Goal: Task Accomplishment & Management: Manage account settings

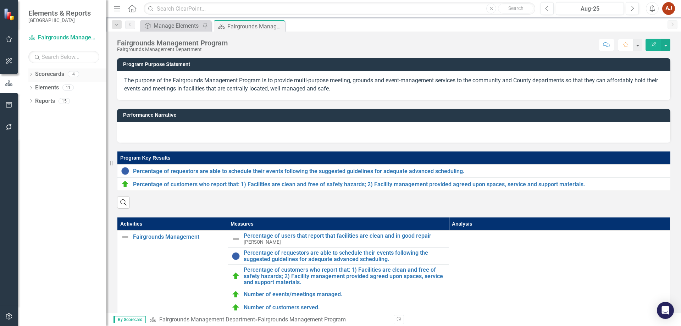
click at [41, 75] on link "Scorecards" at bounding box center [49, 74] width 29 height 8
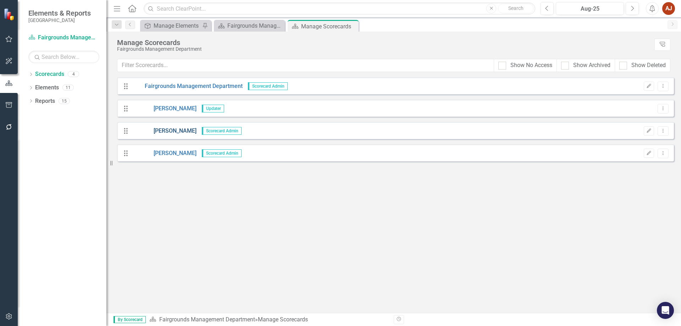
click at [164, 129] on link "[PERSON_NAME]" at bounding box center [164, 131] width 64 height 8
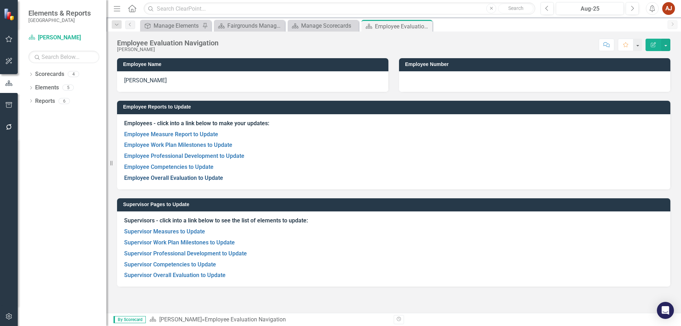
click at [173, 179] on link "Employee Overall Evaluation to Update" at bounding box center [173, 177] width 99 height 7
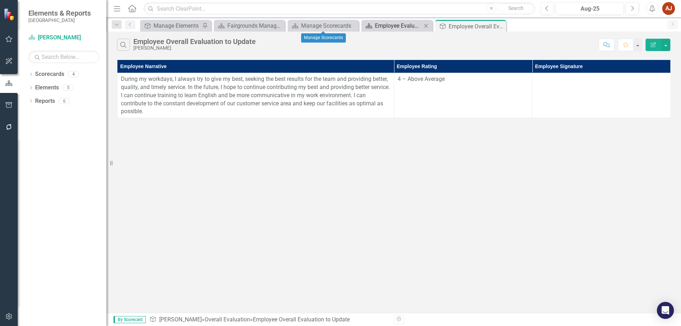
click at [384, 28] on div "Employee Evaluation Navigation" at bounding box center [398, 25] width 47 height 9
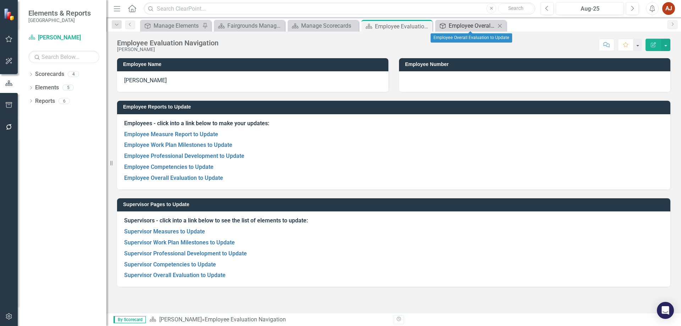
click at [486, 26] on div "Employee Overall Evaluation to Update" at bounding box center [471, 25] width 47 height 9
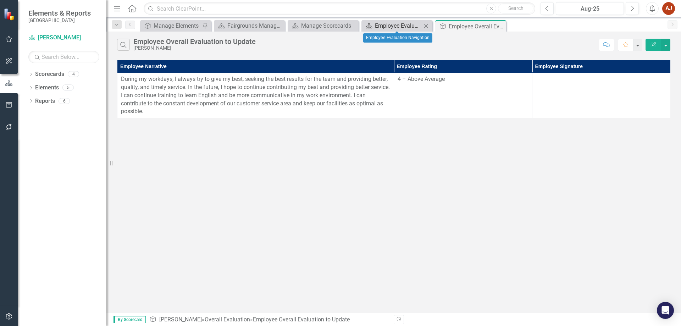
click at [396, 26] on div "Employee Evaluation Navigation" at bounding box center [398, 25] width 47 height 9
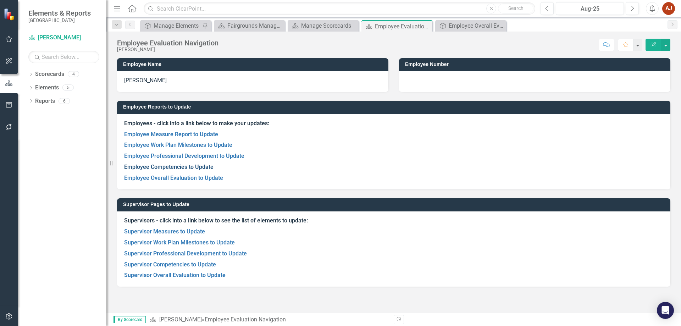
click at [157, 165] on link "Employee Competencies to Update" at bounding box center [168, 166] width 89 height 7
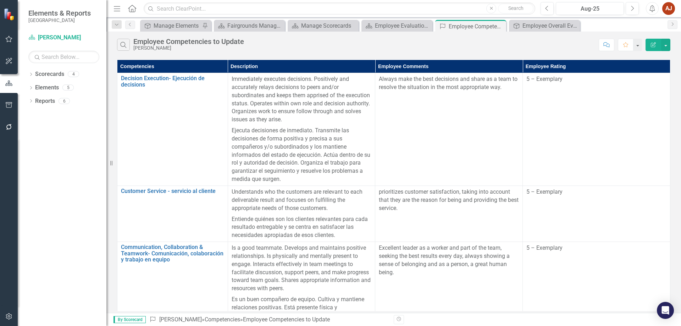
click at [655, 44] on icon "Edit Report" at bounding box center [653, 44] width 6 height 5
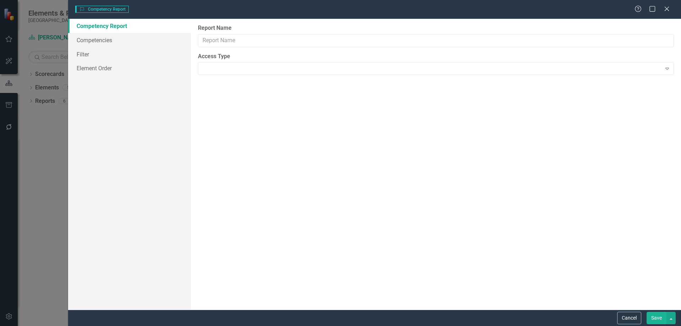
type input "Employee Competencies to Update"
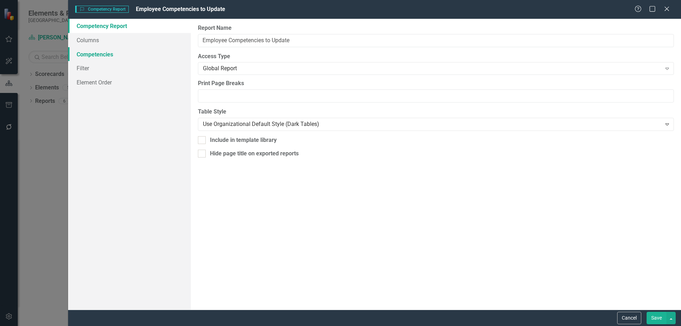
click at [110, 50] on link "Competencies" at bounding box center [129, 54] width 123 height 14
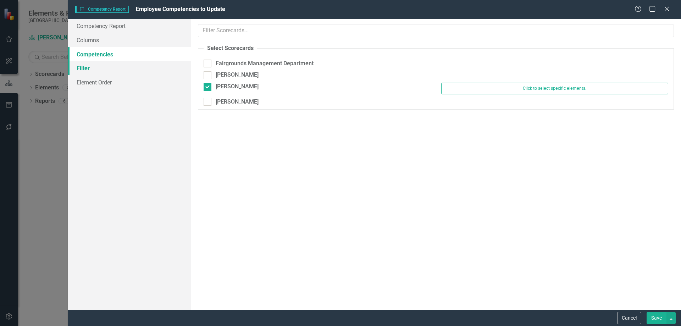
click at [98, 68] on link "Filter" at bounding box center [129, 68] width 123 height 14
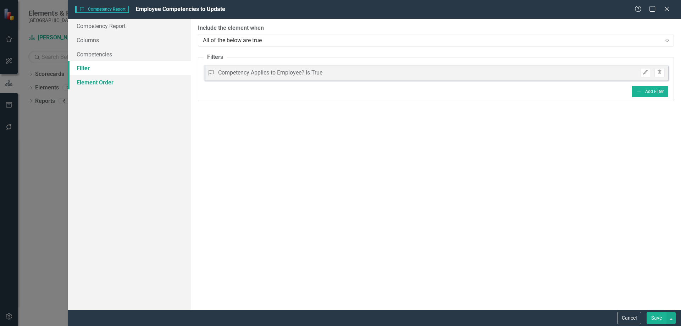
click at [105, 78] on link "Element Order" at bounding box center [129, 82] width 123 height 14
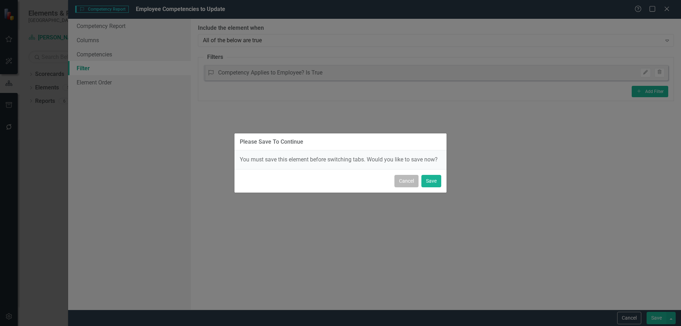
click at [409, 178] on button "Cancel" at bounding box center [406, 181] width 24 height 12
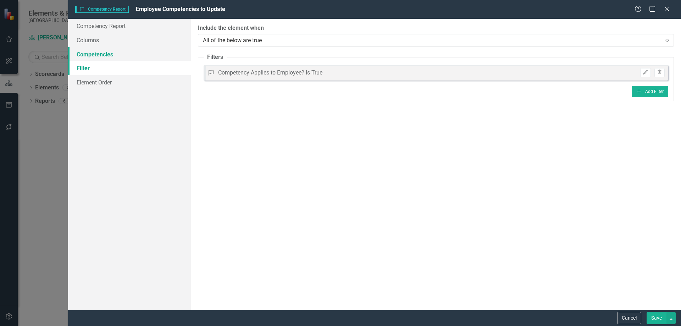
click at [91, 52] on link "Competencies" at bounding box center [129, 54] width 123 height 14
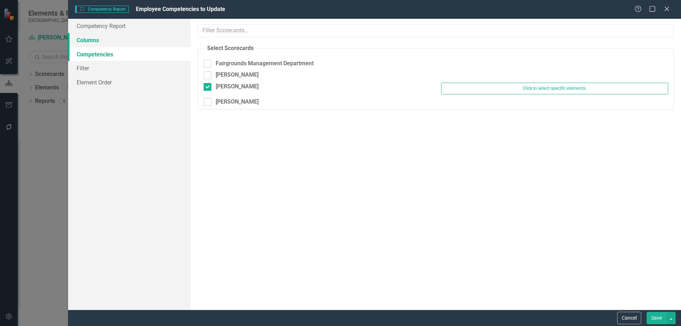
click at [97, 43] on link "Columns" at bounding box center [129, 40] width 123 height 14
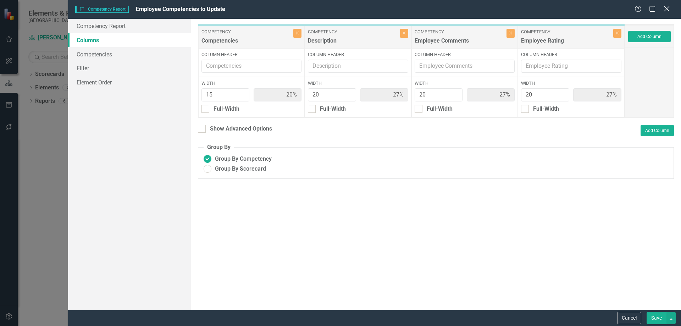
click at [666, 8] on icon at bounding box center [666, 8] width 5 height 5
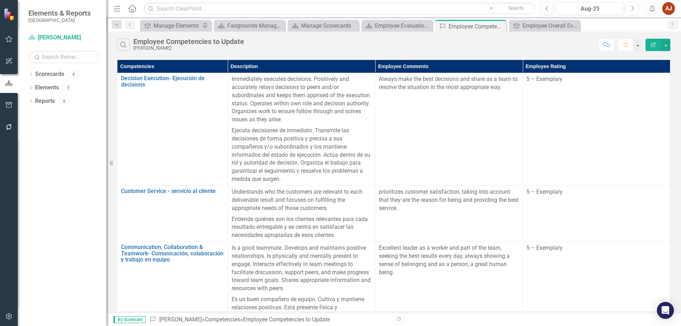
click at [673, 43] on div "Search Employee Competencies to Update [PERSON_NAME] Comment Favorite Edit Repo…" at bounding box center [393, 43] width 574 height 23
click at [668, 44] on button "button" at bounding box center [665, 45] width 9 height 12
click at [638, 47] on button "button" at bounding box center [636, 45] width 9 height 12
click at [667, 44] on button "button" at bounding box center [665, 45] width 9 height 12
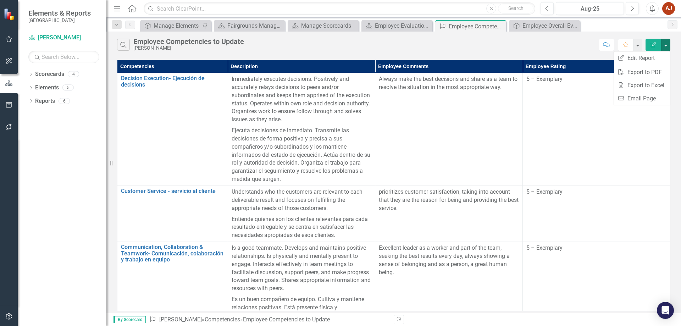
click at [429, 34] on div "Search Employee Competencies to Update [PERSON_NAME] Comment Favorite Edit Repo…" at bounding box center [393, 43] width 574 height 23
click at [43, 102] on link "Reports" at bounding box center [45, 101] width 20 height 8
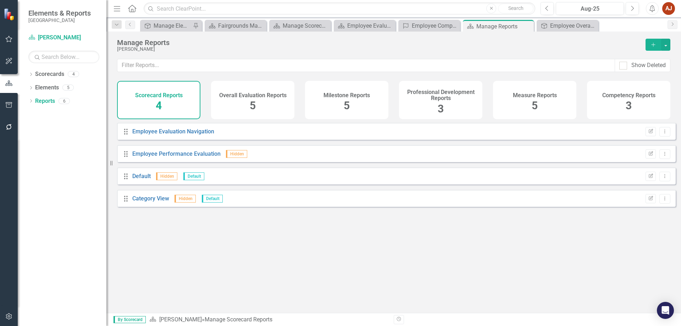
click at [550, 99] on div "Measure Reports 5" at bounding box center [534, 100] width 83 height 38
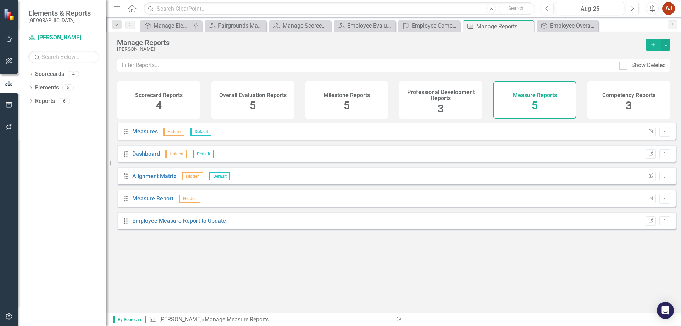
click at [158, 104] on span "4" at bounding box center [159, 105] width 6 height 12
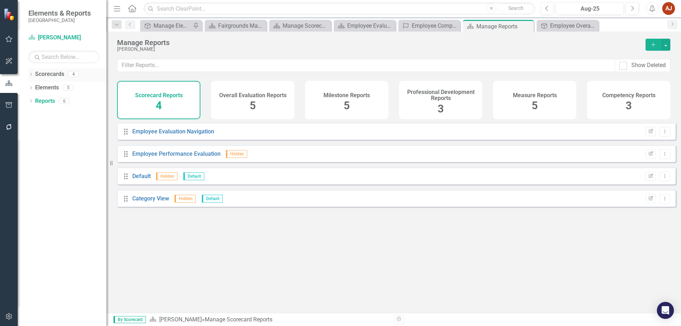
click at [29, 73] on icon "Dropdown" at bounding box center [30, 75] width 5 height 4
click at [528, 27] on icon "Close" at bounding box center [526, 26] width 7 height 6
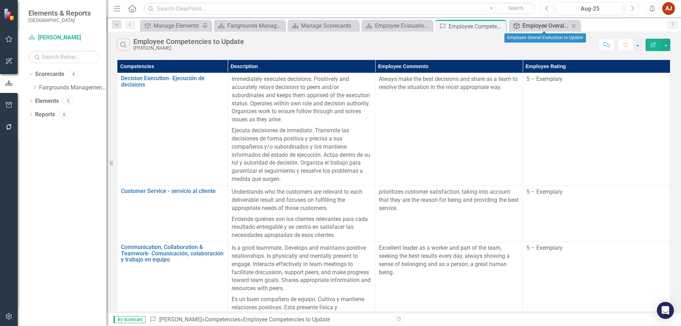
click at [557, 23] on div "Employee Overall Evaluation to Update" at bounding box center [545, 25] width 47 height 9
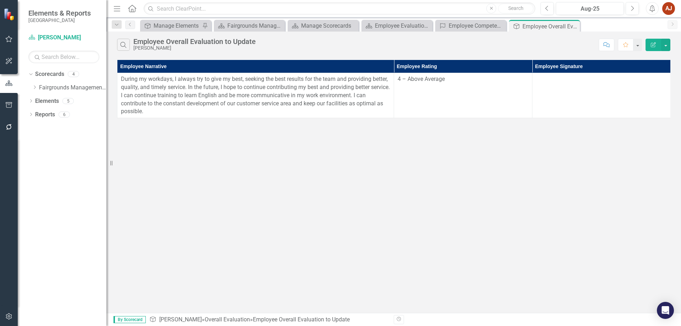
click at [0, 0] on icon "Close" at bounding box center [0, 0] width 0 height 0
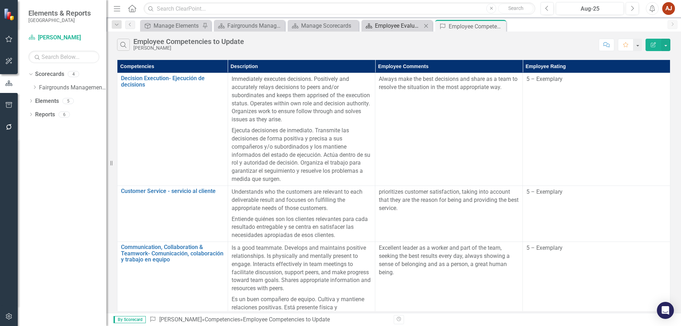
click at [420, 25] on div "Employee Evaluation Navigation" at bounding box center [398, 25] width 47 height 9
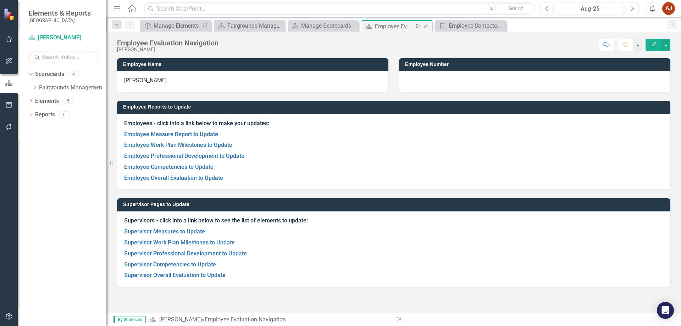
click at [425, 26] on icon at bounding box center [426, 26] width 4 height 4
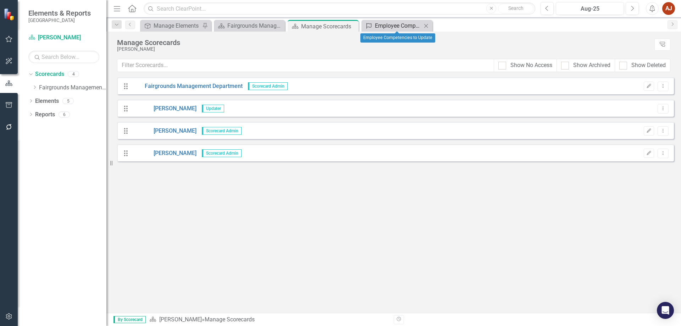
click at [384, 25] on div "Employee Competencies to Update" at bounding box center [398, 25] width 47 height 9
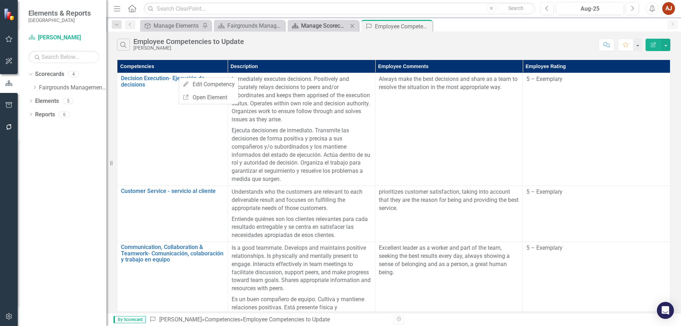
click at [323, 28] on div "Manage Scorecards" at bounding box center [324, 25] width 47 height 9
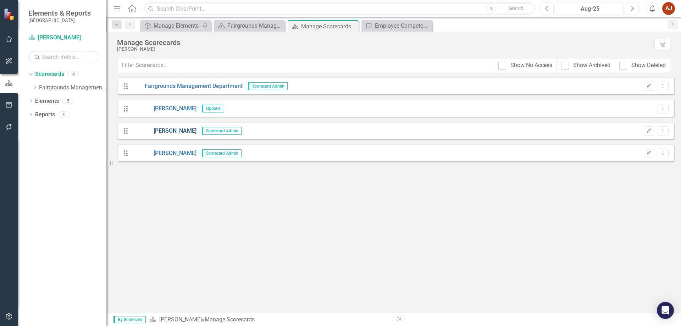
click at [165, 129] on link "[PERSON_NAME]" at bounding box center [164, 131] width 64 height 8
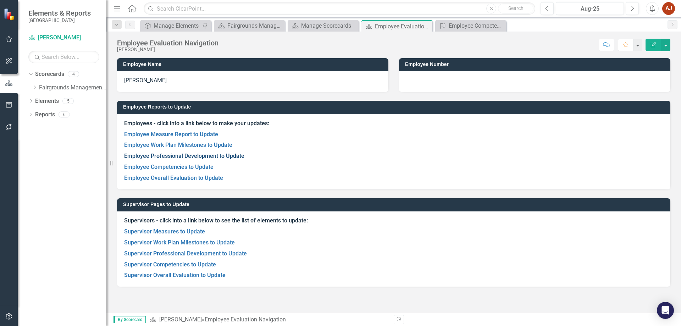
click at [153, 154] on link "Employee Professional Development to Update" at bounding box center [184, 155] width 120 height 7
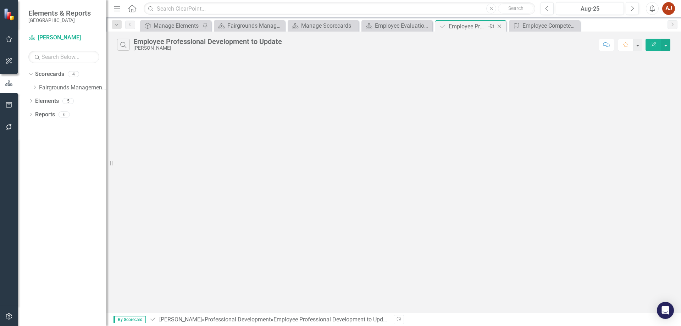
click at [499, 26] on icon "Close" at bounding box center [499, 26] width 7 height 6
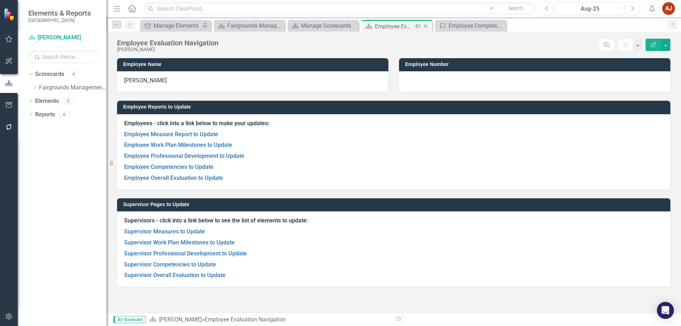
click at [394, 23] on div "Employee Evaluation Navigation" at bounding box center [394, 26] width 38 height 9
click at [149, 133] on link "Employee Measure Report to Update" at bounding box center [171, 134] width 94 height 7
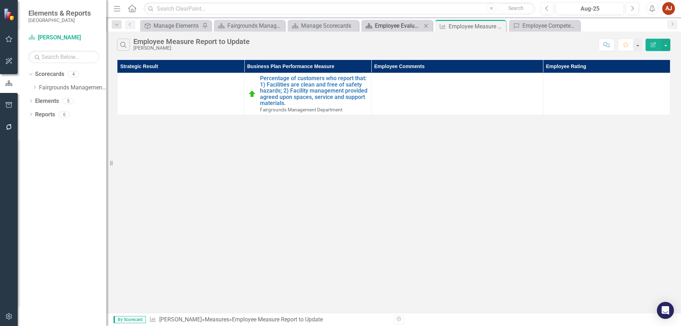
click at [379, 27] on div "Employee Evaluation Navigation" at bounding box center [398, 25] width 47 height 9
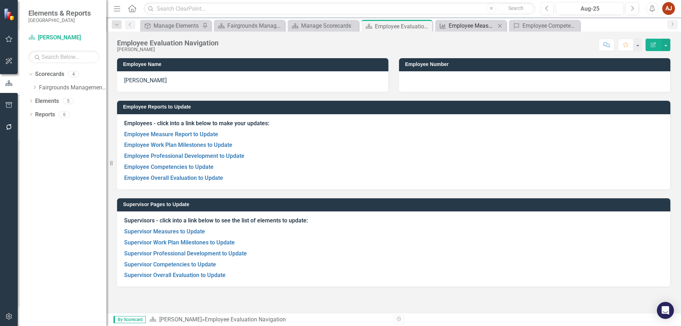
click at [476, 26] on div "Employee Measure Report to Update" at bounding box center [471, 25] width 47 height 9
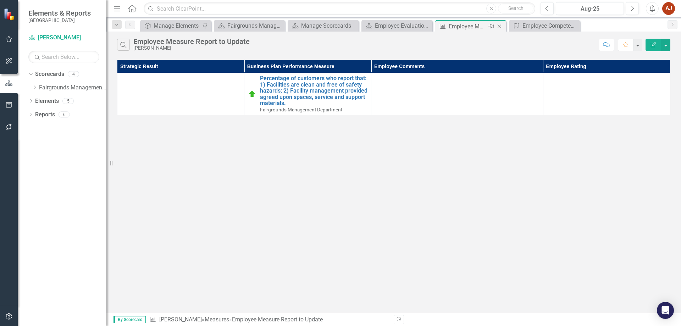
click at [500, 26] on icon "Close" at bounding box center [499, 26] width 7 height 6
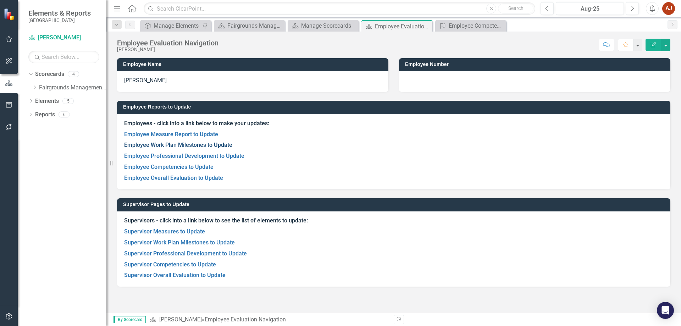
click at [193, 145] on link "Employee Work Plan Milestones to Update" at bounding box center [178, 144] width 108 height 7
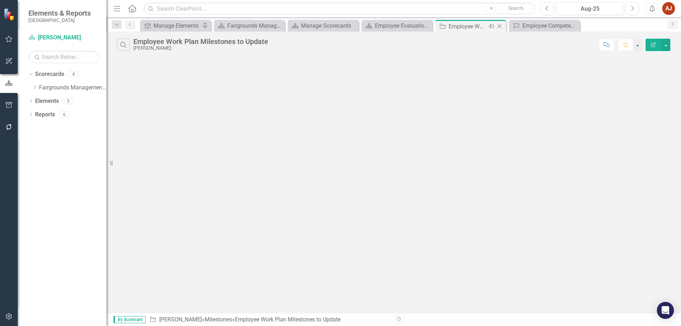
click at [499, 28] on icon "Close" at bounding box center [499, 26] width 7 height 6
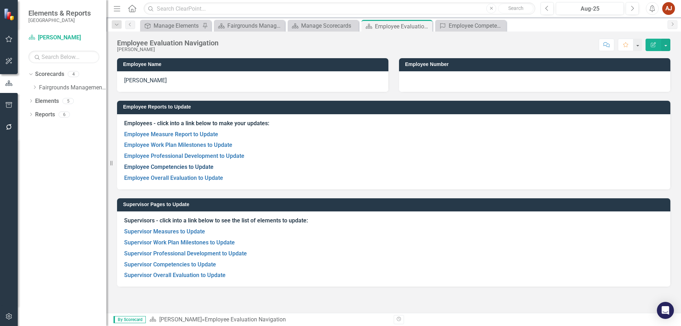
click at [187, 167] on link "Employee Competencies to Update" at bounding box center [168, 166] width 89 height 7
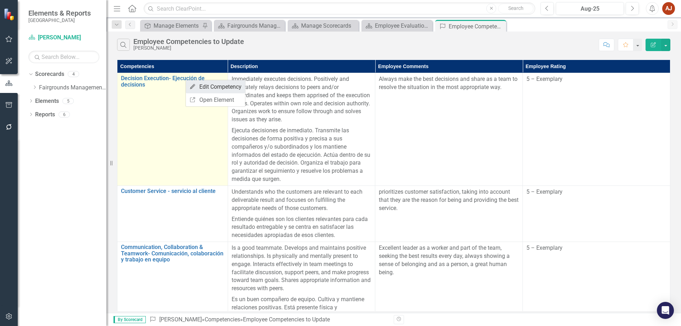
click at [206, 88] on link "Edit Edit Competency" at bounding box center [215, 86] width 59 height 13
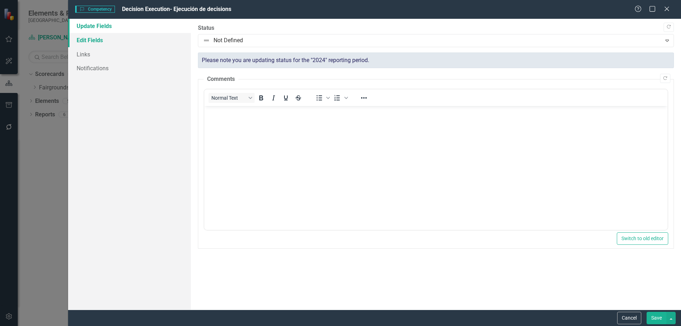
click at [104, 39] on link "Edit Fields" at bounding box center [129, 40] width 123 height 14
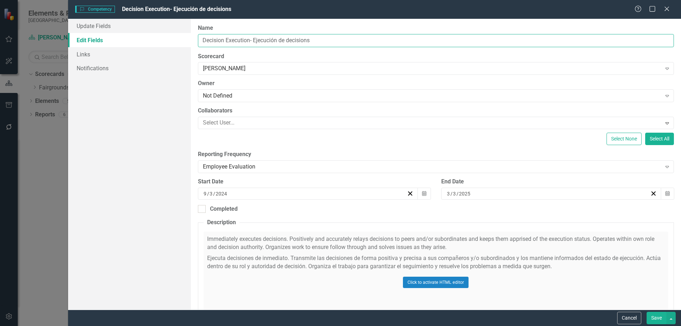
drag, startPoint x: 319, startPoint y: 41, endPoint x: 167, endPoint y: 34, distance: 152.9
click at [167, 34] on div "Update Fields Edit Fields Links Notifications "Update" fields in ClearPoint are…" at bounding box center [374, 164] width 613 height 291
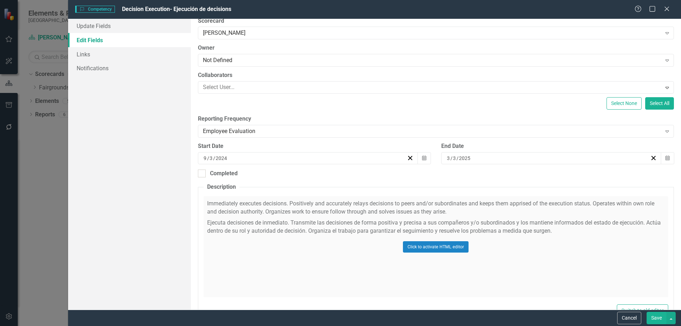
click at [255, 232] on div "Click to activate HTML editor" at bounding box center [435, 246] width 464 height 101
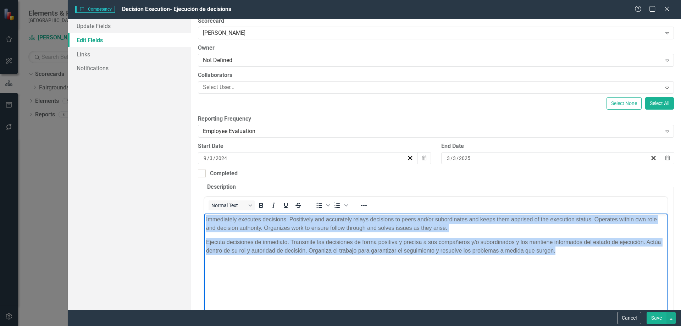
drag, startPoint x: 573, startPoint y: 252, endPoint x: 172, endPoint y: 214, distance: 403.1
click at [204, 214] on html "Immediately executes decisions. Positively and accurately relays decisions to p…" at bounding box center [435, 266] width 463 height 106
copy body "Immediately executes decisions. Positively and accurately relays decisions to p…"
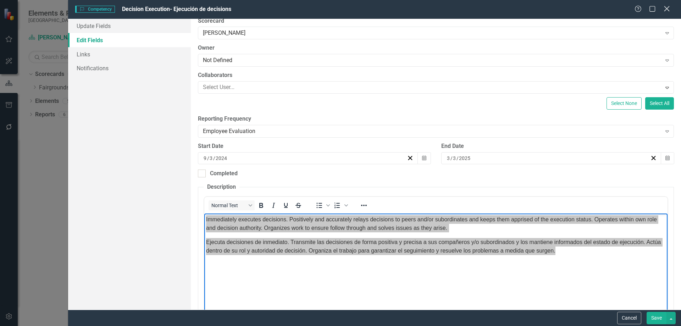
click at [667, 10] on icon at bounding box center [666, 8] width 5 height 5
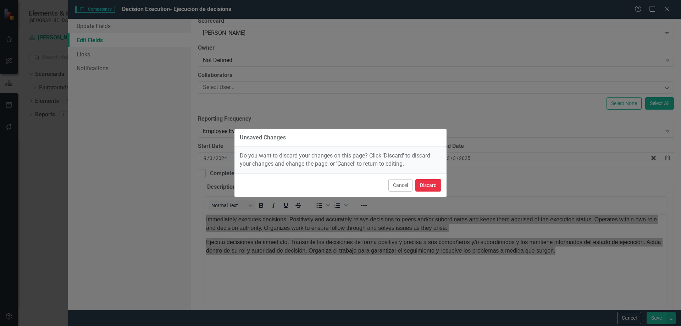
click at [437, 185] on button "Discard" at bounding box center [428, 185] width 26 height 12
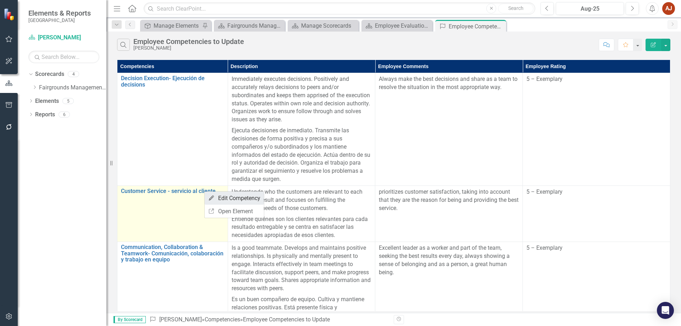
click at [222, 197] on link "Edit Edit Competency" at bounding box center [234, 197] width 59 height 13
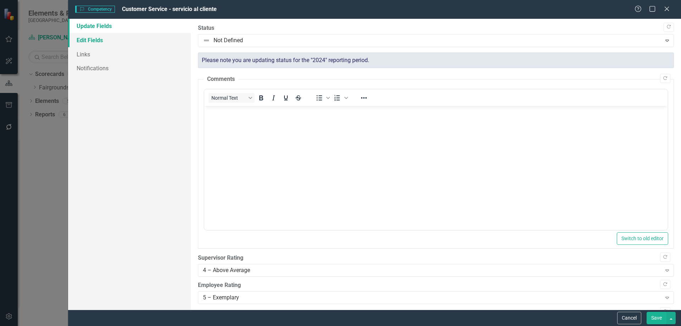
click at [110, 38] on link "Edit Fields" at bounding box center [129, 40] width 123 height 14
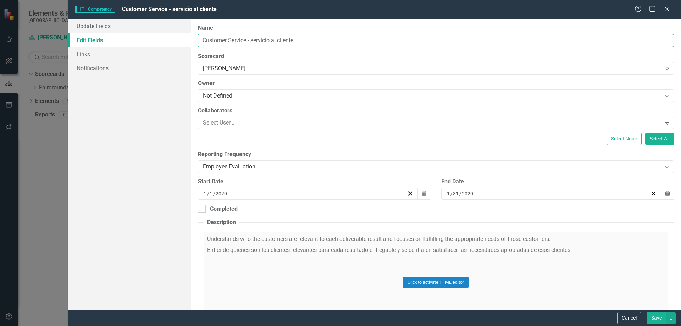
drag, startPoint x: 304, startPoint y: 38, endPoint x: 140, endPoint y: 45, distance: 163.9
click at [140, 45] on div "Update Fields Edit Fields Links Notifications "Update" fields in ClearPoint are…" at bounding box center [374, 164] width 613 height 291
click at [357, 243] on div "Click to activate HTML editor" at bounding box center [435, 281] width 464 height 101
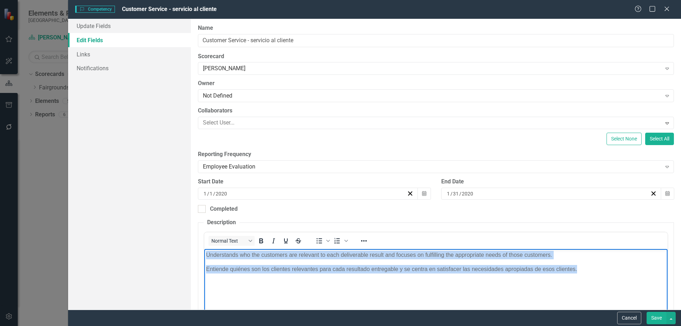
drag, startPoint x: 603, startPoint y: 270, endPoint x: 103, endPoint y: 241, distance: 500.7
click at [204, 249] on html "Understands who the customers are relevant to each deliverable result and focus…" at bounding box center [435, 302] width 463 height 106
copy body "Understands who the customers are relevant to each deliverable result and focus…"
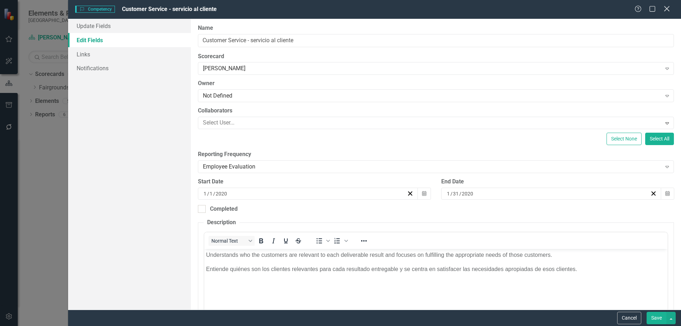
click at [667, 11] on icon "Close" at bounding box center [666, 8] width 9 height 7
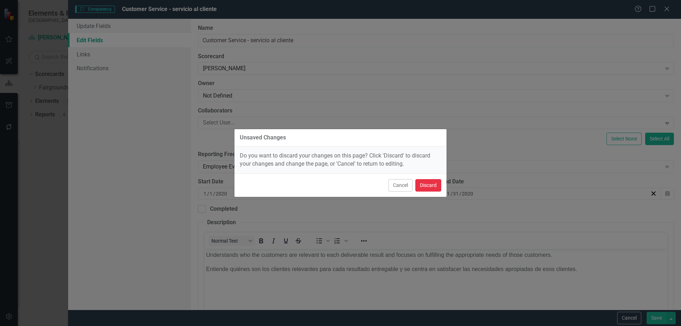
click at [427, 184] on button "Discard" at bounding box center [428, 185] width 26 height 12
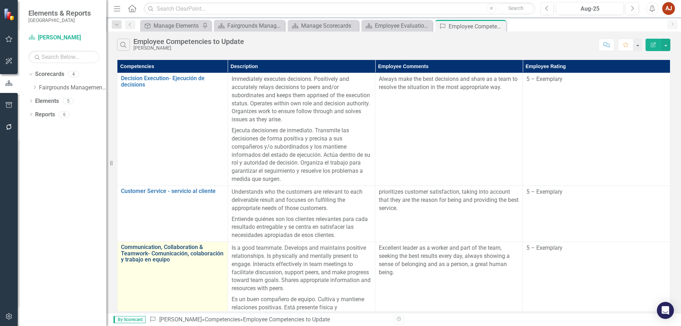
click at [160, 255] on link "Communication, Collaboration & Teamwork- Comunicación, colaboración y trabajo e…" at bounding box center [172, 253] width 103 height 19
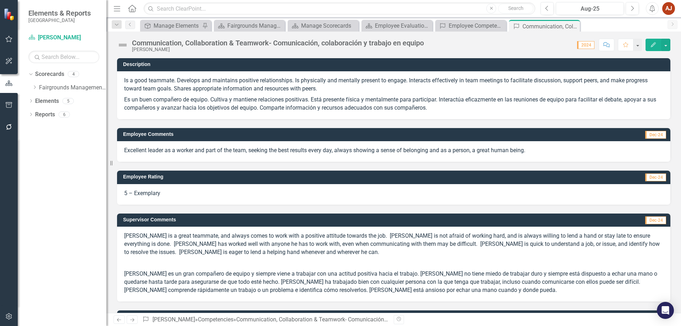
click at [443, 108] on p "Es un buen compañero de equipo. Cultiva y mantiene relaciones positivas. Está p…" at bounding box center [393, 103] width 539 height 18
click at [446, 108] on p "Es un buen compañero de equipo. Cultiva y mantiene relaciones positivas. Está p…" at bounding box center [393, 103] width 539 height 18
drag, startPoint x: 445, startPoint y: 108, endPoint x: 355, endPoint y: 109, distance: 89.7
click at [356, 109] on p "Es un buen compañero de equipo. Cultiva y mantiene relaciones positivas. Está p…" at bounding box center [393, 103] width 539 height 18
click at [127, 80] on p "Is a good teammate. Develops and maintains positive relationships. Is physicall…" at bounding box center [393, 86] width 539 height 18
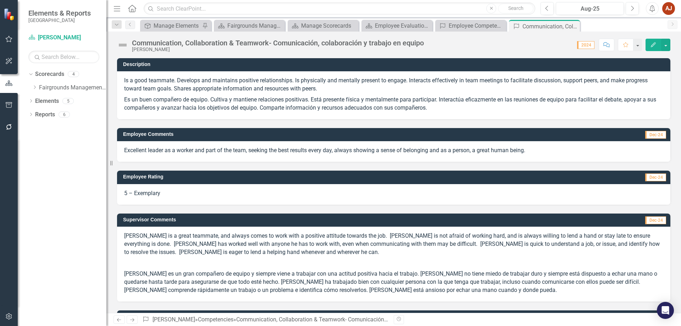
click at [126, 80] on p "Is a good teammate. Develops and maintains positive relationships. Is physicall…" at bounding box center [393, 86] width 539 height 18
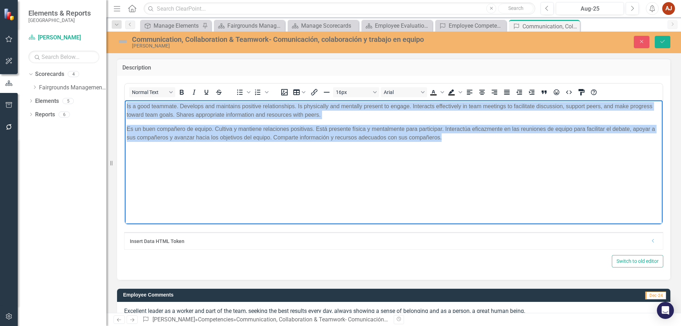
drag, startPoint x: 454, startPoint y: 140, endPoint x: 209, endPoint y: 194, distance: 251.2
click at [125, 100] on html "Is a good teammate. Develops and maintains positive relationships. Is physicall…" at bounding box center [393, 153] width 537 height 106
copy body "Is a good teammate. Develops and maintains positive relationships. Is physicall…"
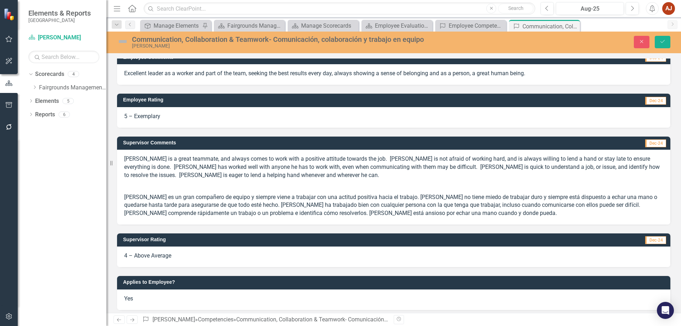
scroll to position [241, 0]
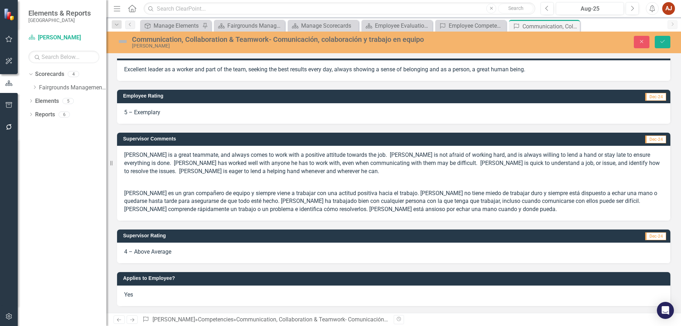
click at [236, 176] on p "[PERSON_NAME] is a great teammate, and always comes to work with a positive att…" at bounding box center [393, 164] width 539 height 26
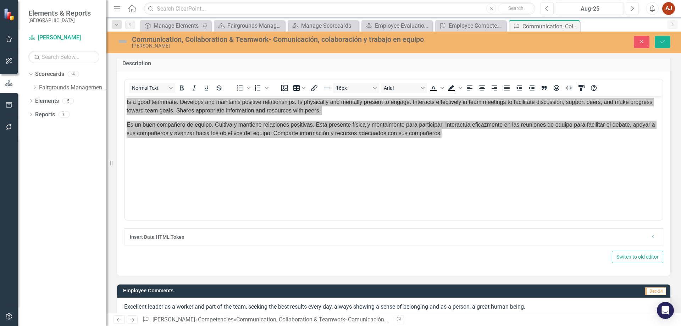
scroll to position [0, 0]
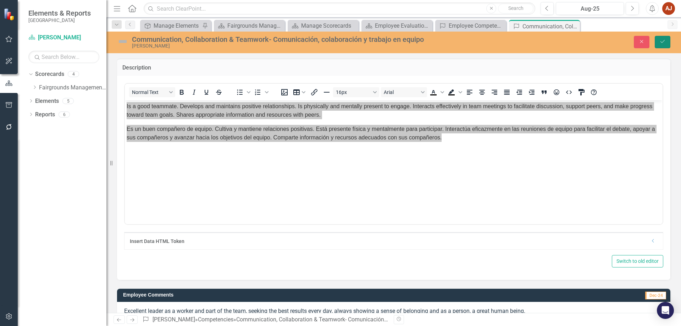
click at [662, 40] on icon "Save" at bounding box center [662, 41] width 6 height 5
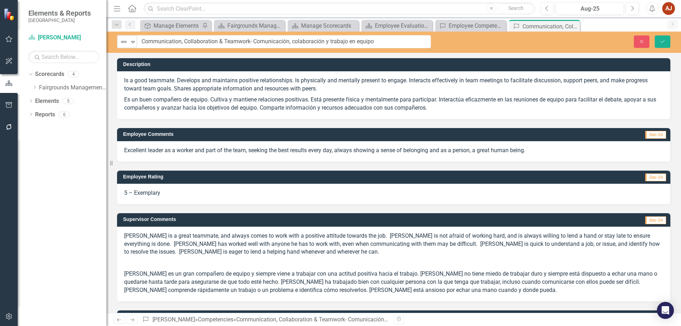
drag, startPoint x: 424, startPoint y: 43, endPoint x: 159, endPoint y: 35, distance: 264.9
drag, startPoint x: 378, startPoint y: 40, endPoint x: 114, endPoint y: 24, distance: 264.6
click at [114, 24] on div "Menu Home Search Close Search Previous Aug-25 Next Alerts AJ User Edit Profile …" at bounding box center [393, 163] width 574 height 326
click at [664, 43] on icon "Save" at bounding box center [662, 41] width 6 height 5
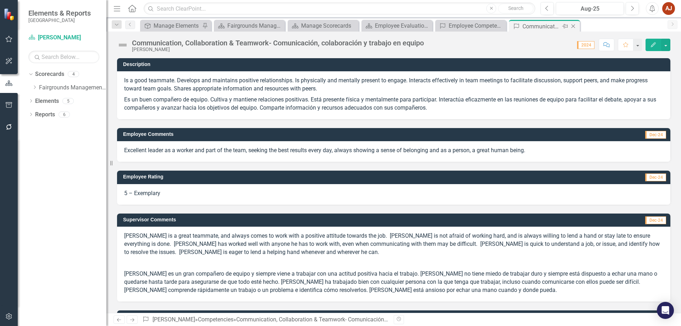
click at [573, 27] on icon at bounding box center [573, 26] width 4 height 4
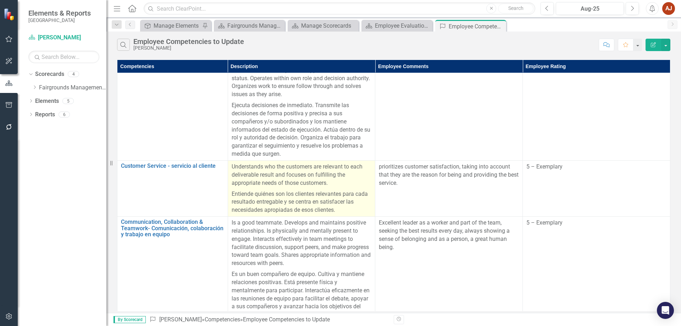
scroll to position [49, 0]
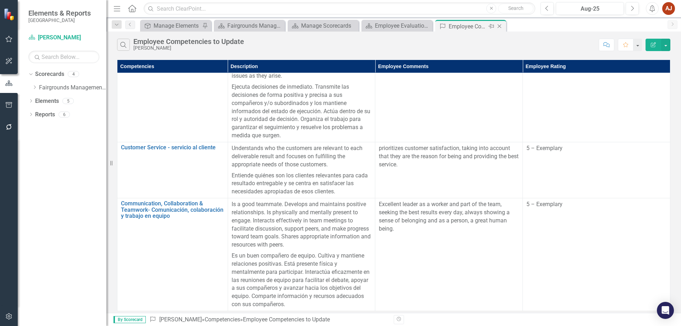
click at [500, 28] on icon "Close" at bounding box center [499, 26] width 7 height 6
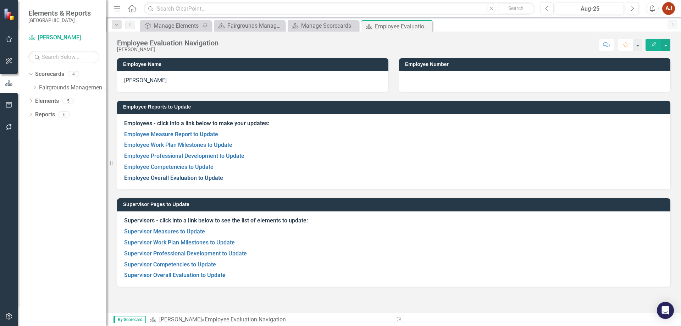
click at [171, 177] on link "Employee Overall Evaluation to Update" at bounding box center [173, 177] width 99 height 7
